Goal: Task Accomplishment & Management: Manage account settings

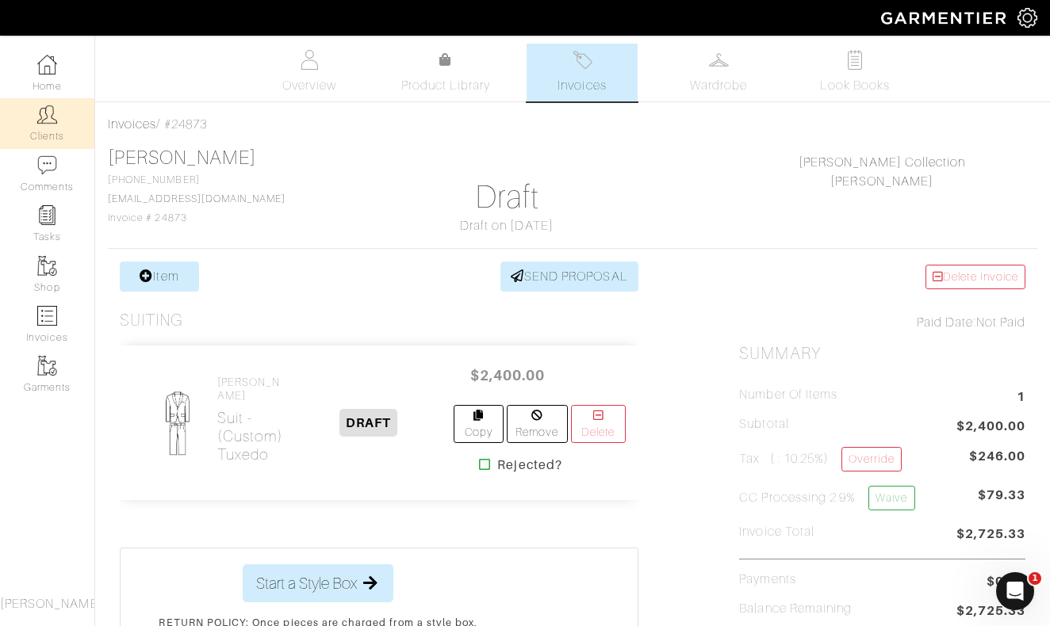
click at [40, 113] on img at bounding box center [47, 115] width 20 height 20
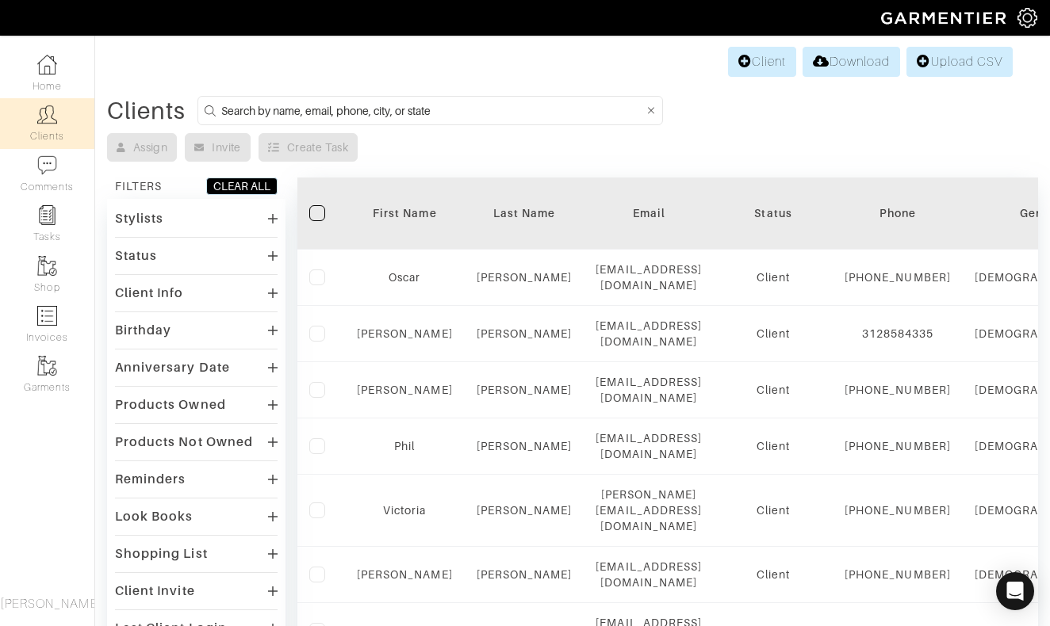
click at [458, 109] on input at bounding box center [432, 111] width 423 height 20
type input "tad"
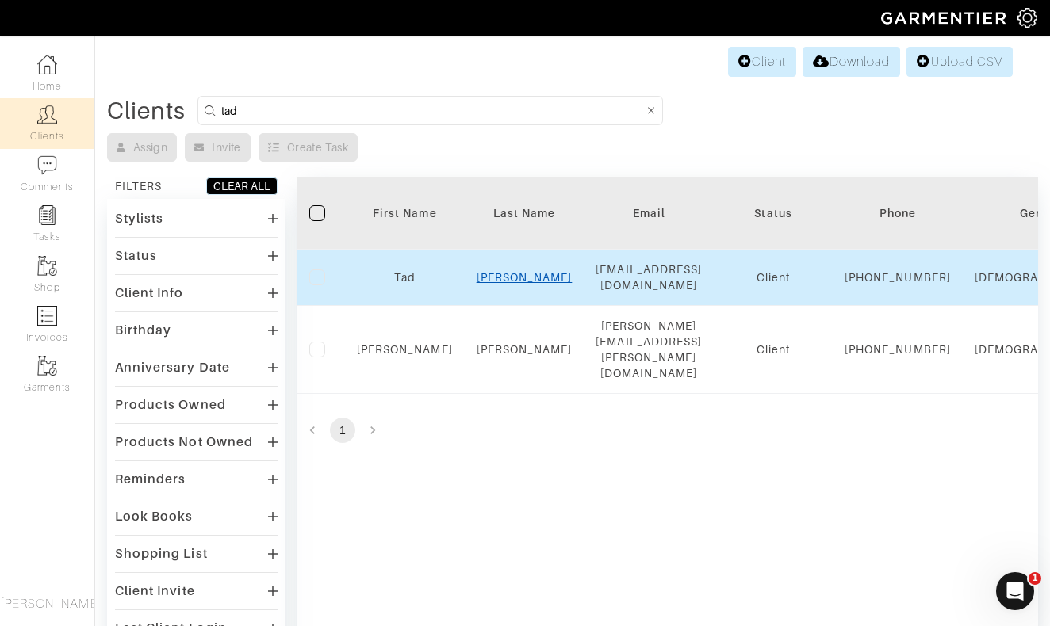
click at [522, 284] on link "Thomas" at bounding box center [525, 277] width 96 height 13
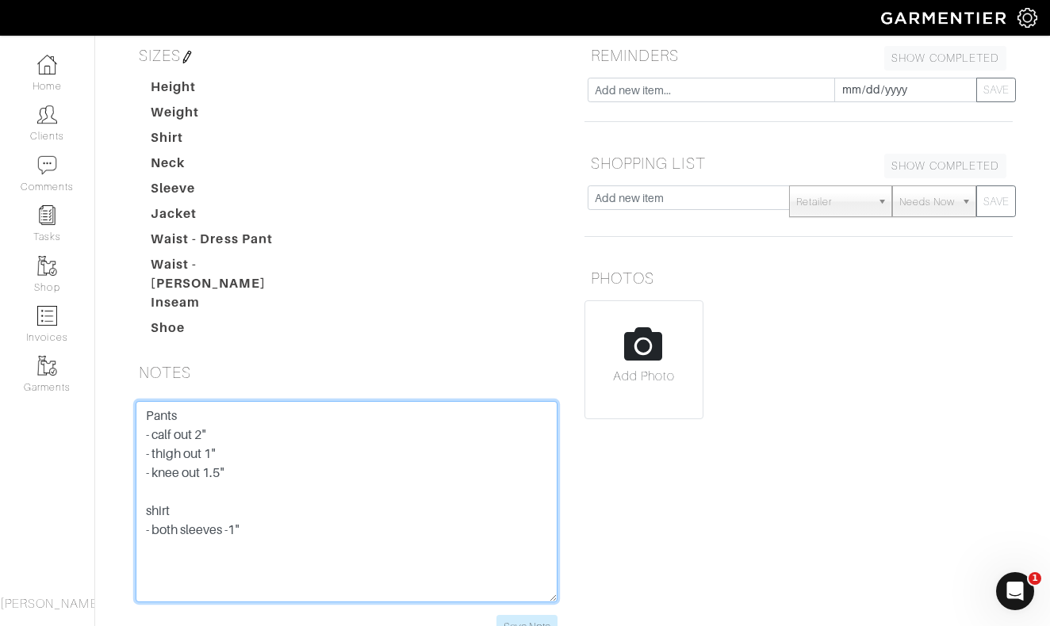
drag, startPoint x: 245, startPoint y: 459, endPoint x: 144, endPoint y: 426, distance: 106.8
click at [144, 426] on textarea "Pants - calf out 2" - thigh out 1" - knee out 1.5" shirt - both sleeves -1"" at bounding box center [347, 501] width 422 height 201
